Goal: Information Seeking & Learning: Learn about a topic

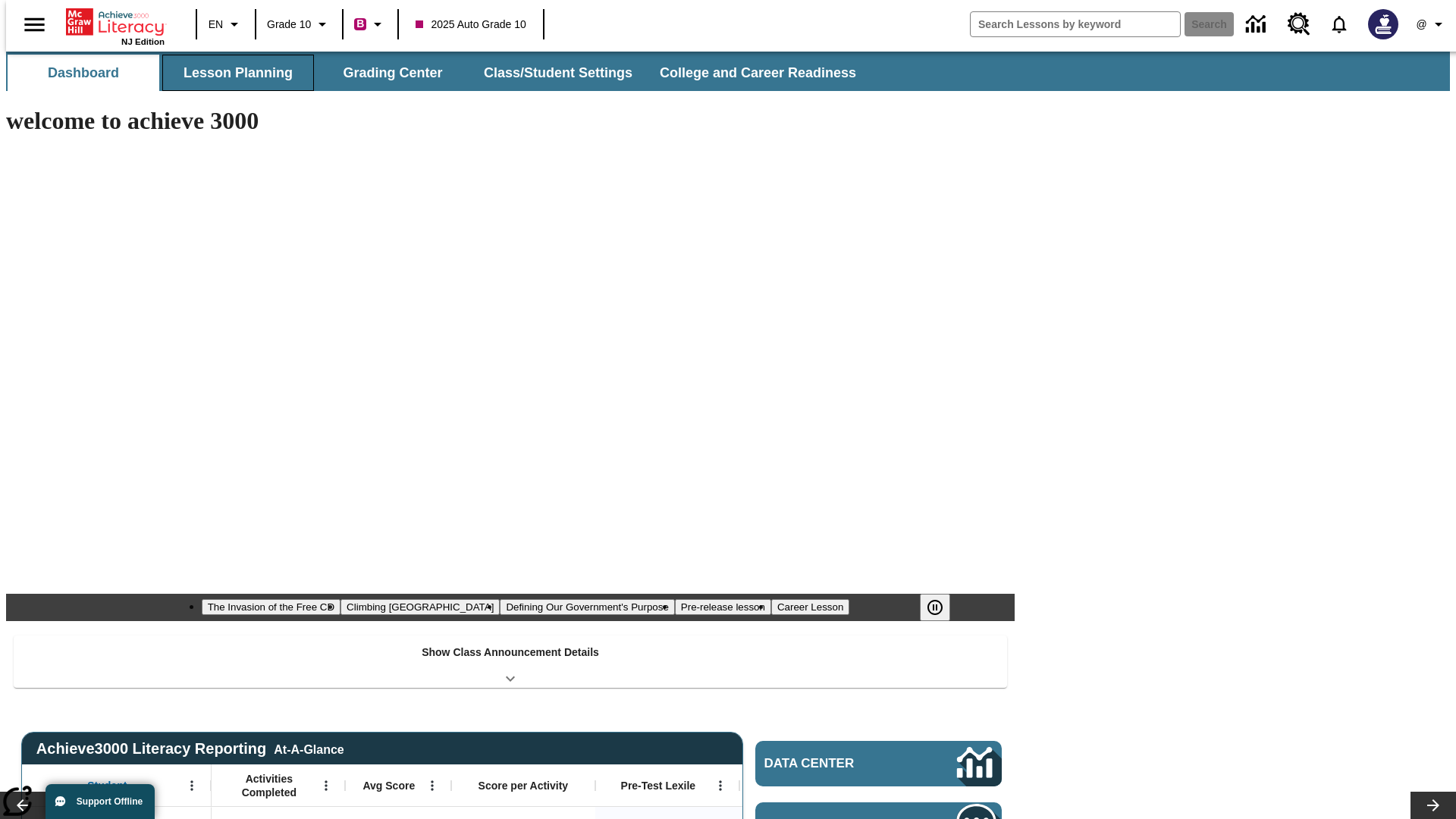
click at [232, 73] on button "Lesson Planning" at bounding box center [238, 73] width 151 height 37
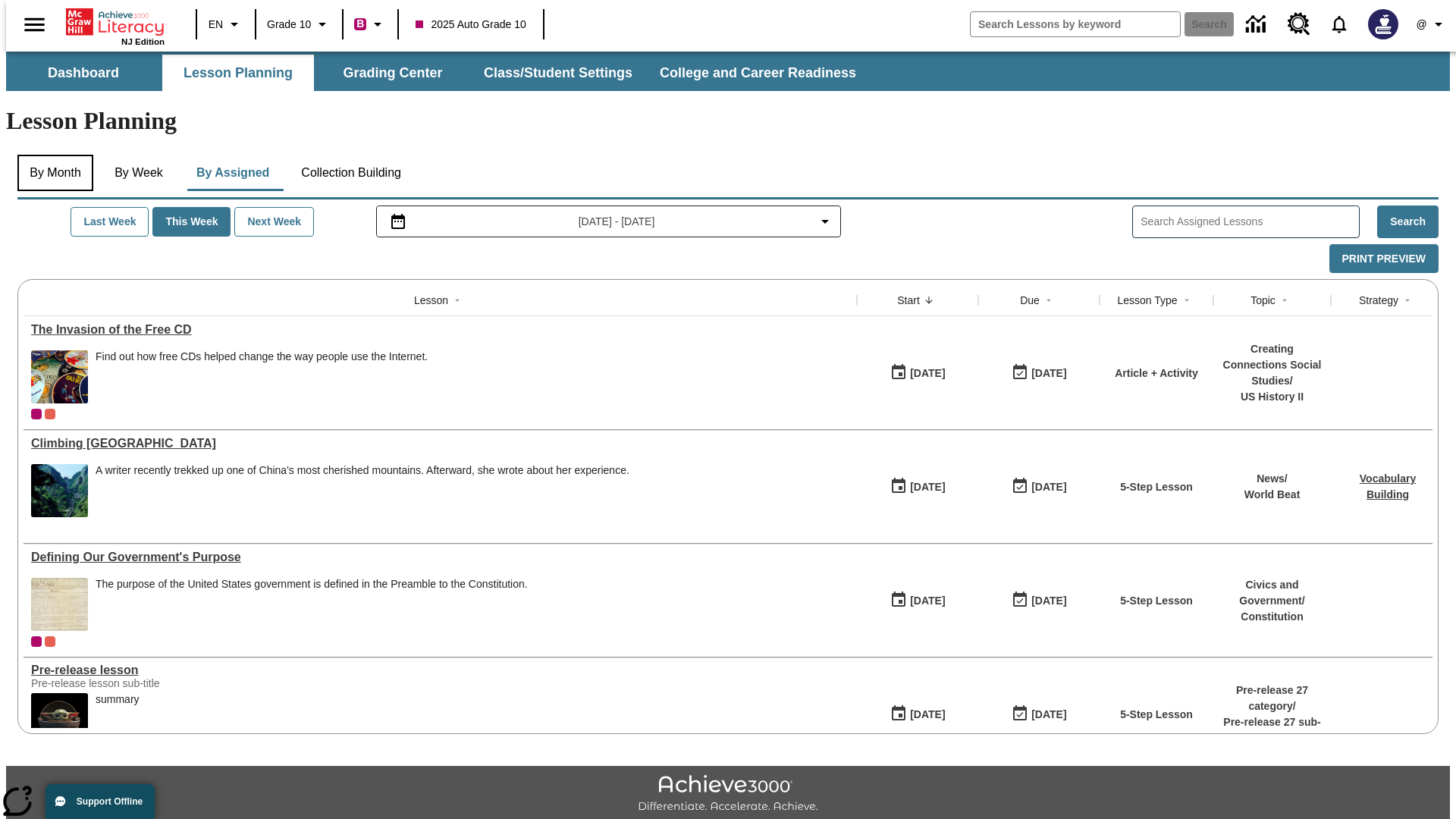
click at [50, 155] on button "By Month" at bounding box center [55, 173] width 76 height 37
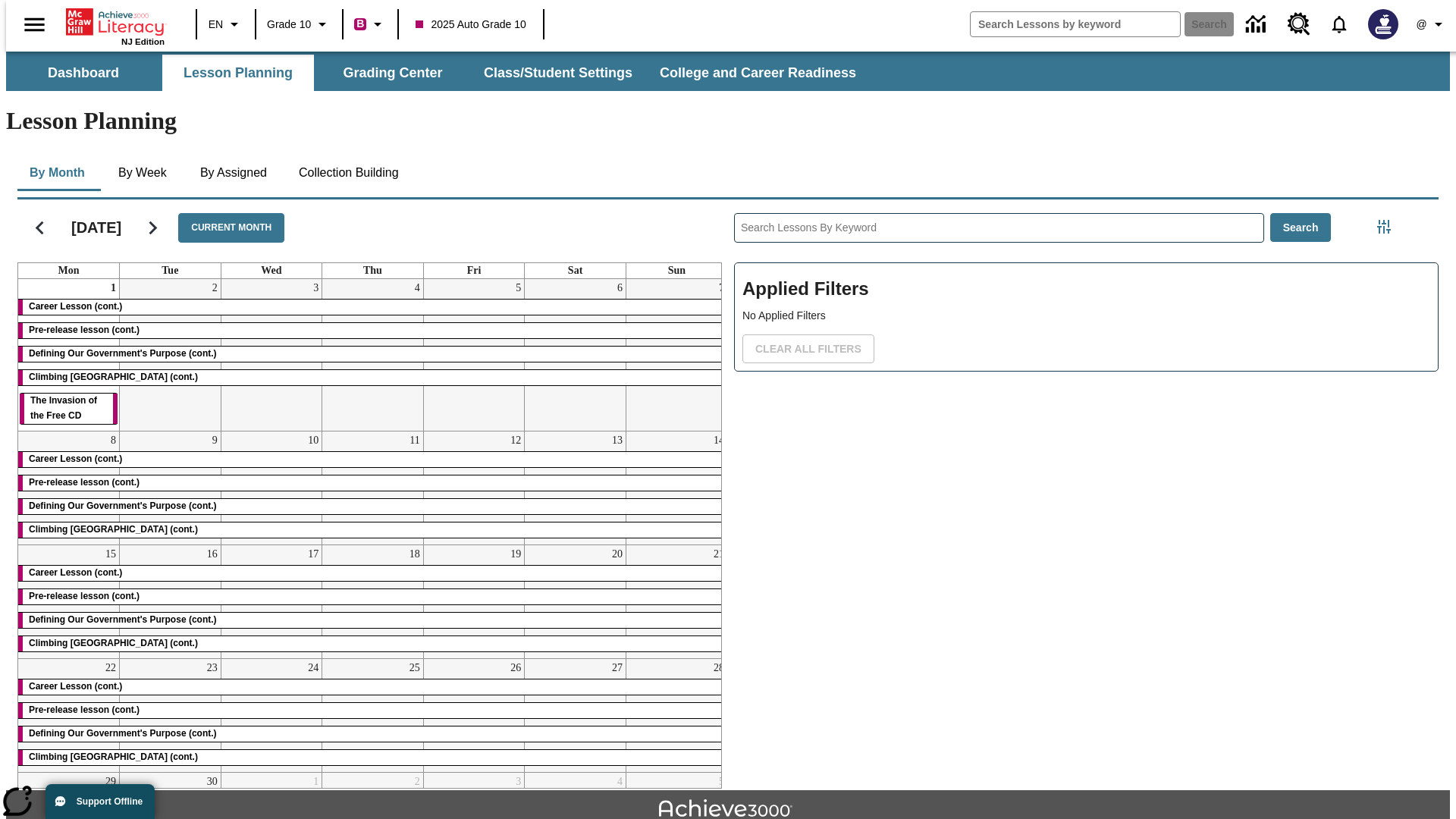
click at [366, 300] on div "Career Lesson (cont.)" at bounding box center [373, 307] width 709 height 15
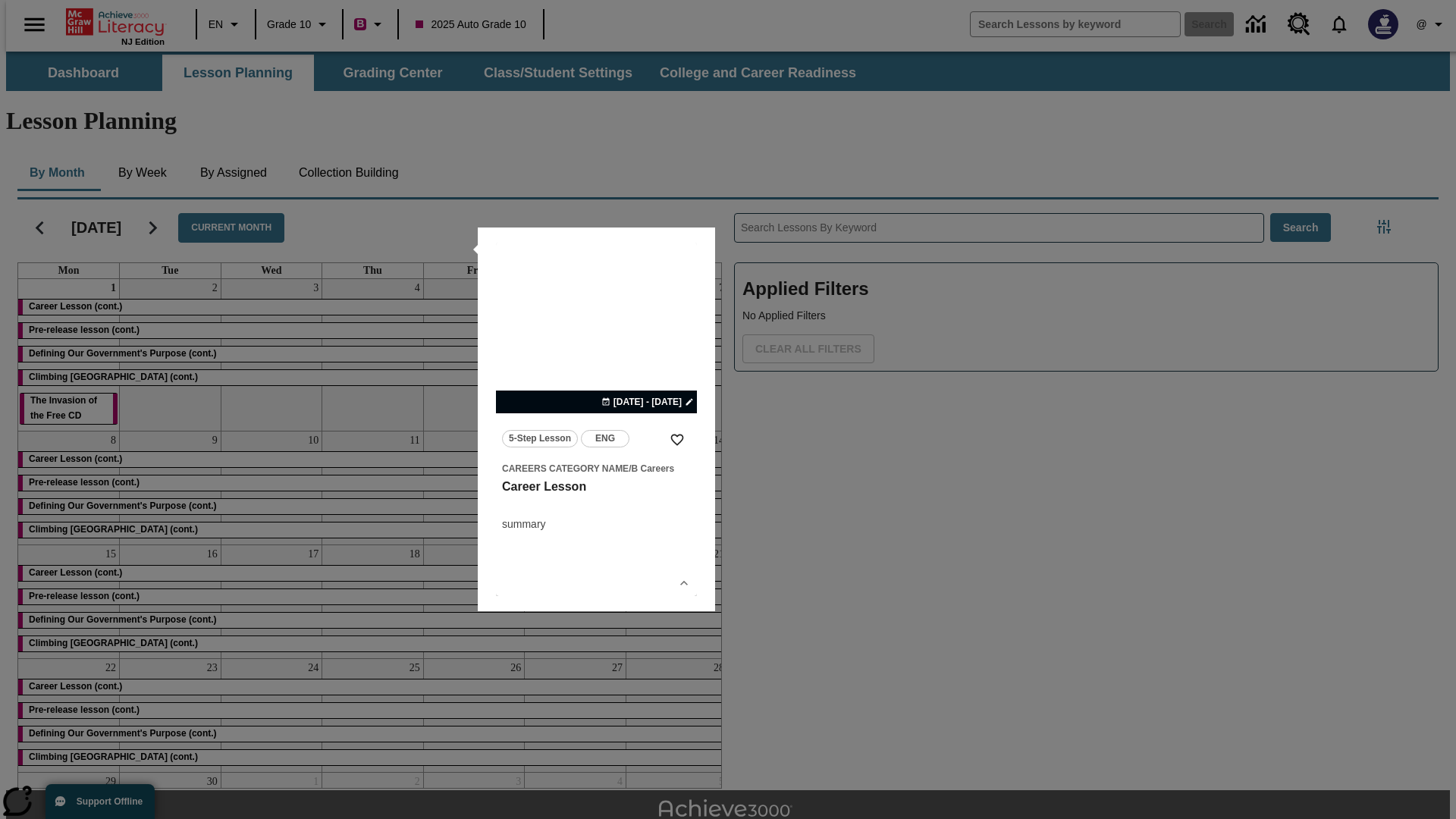
scroll to position [33, 0]
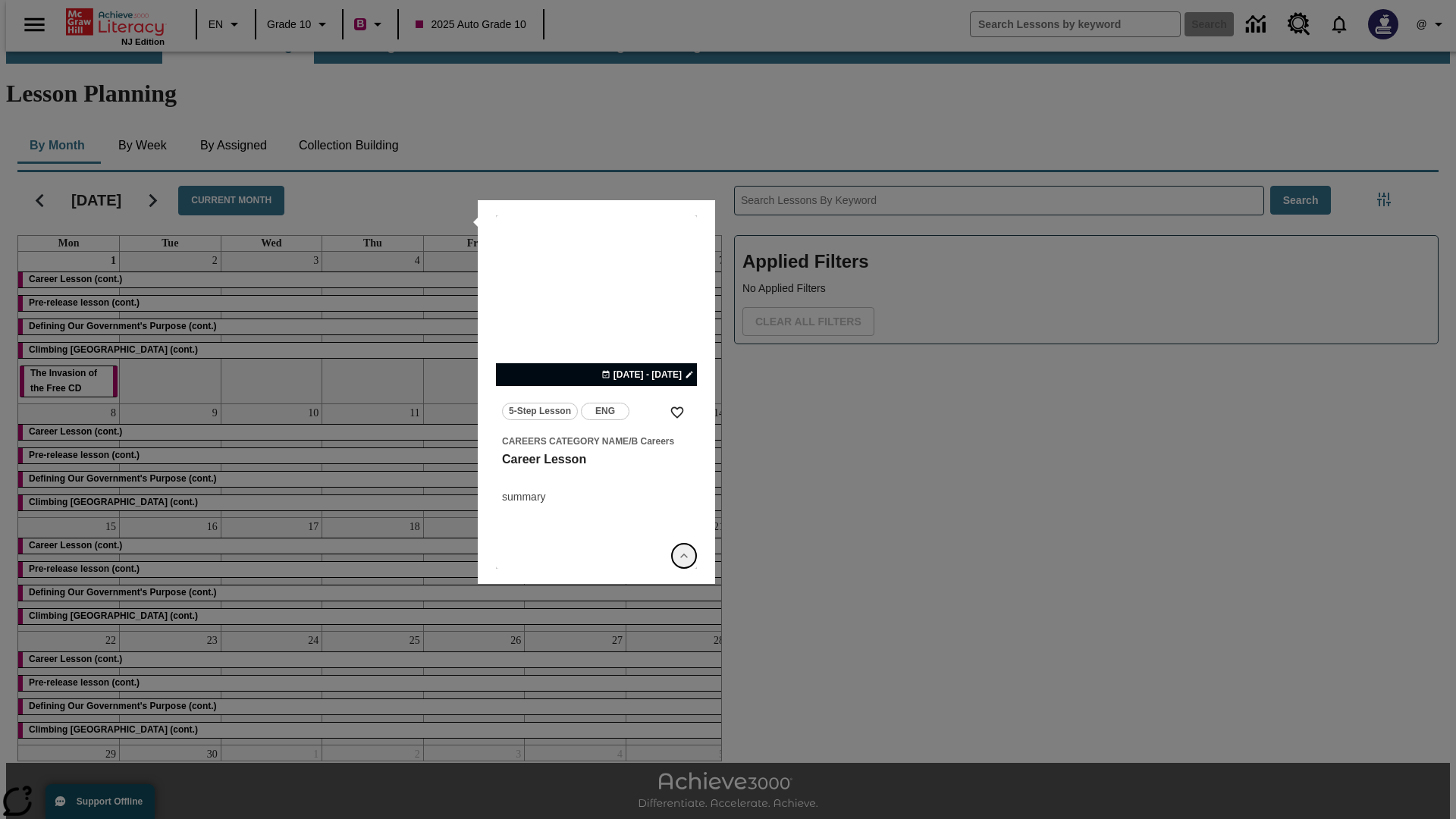
click at [684, 549] on icon "Show Details" at bounding box center [683, 556] width 15 height 15
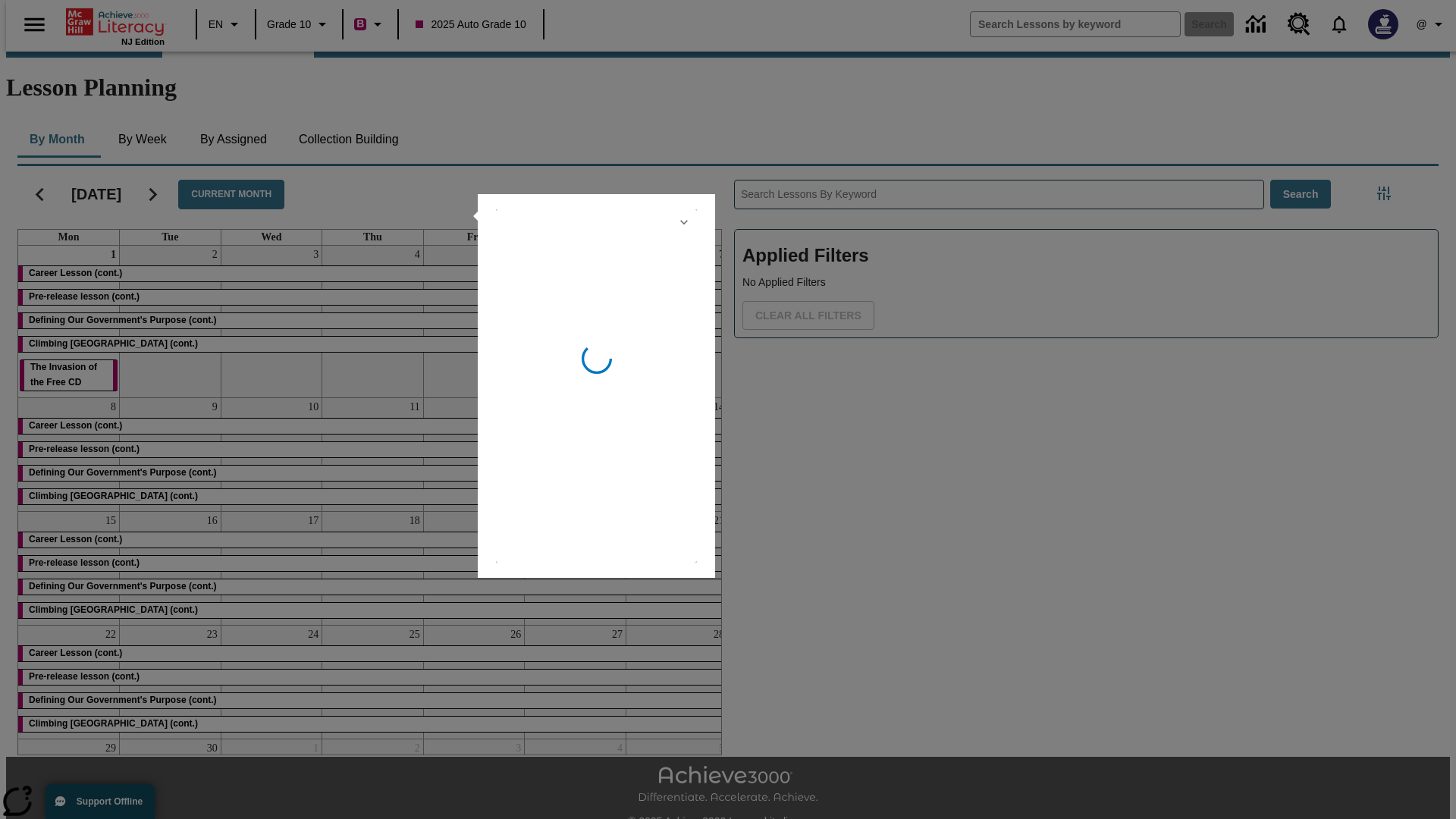
click at [684, 223] on icon "Hide Details" at bounding box center [683, 222] width 15 height 15
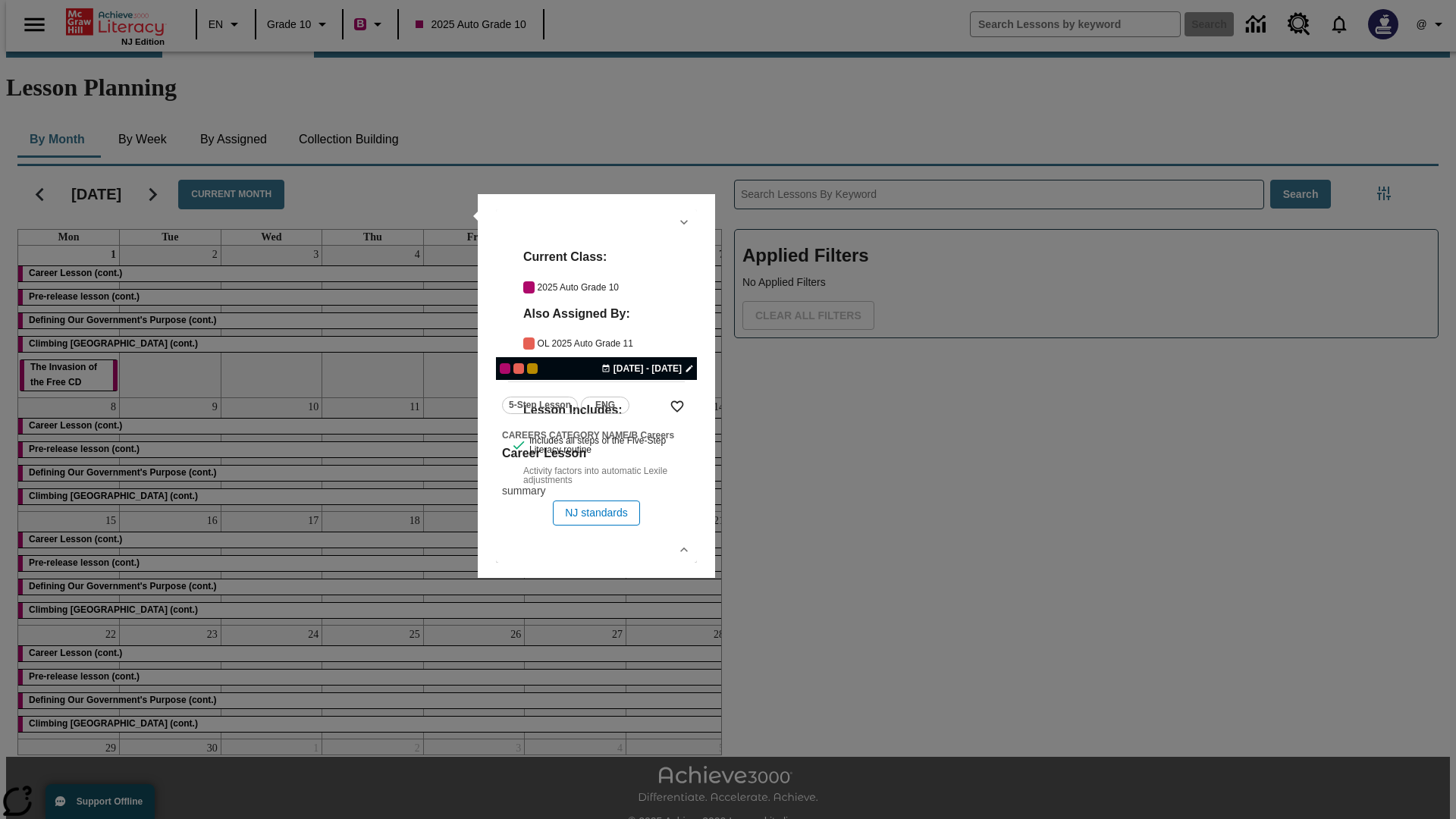
click at [596, 386] on link "lesson details" at bounding box center [596, 386] width 201 height 354
